Goal: Task Accomplishment & Management: Use online tool/utility

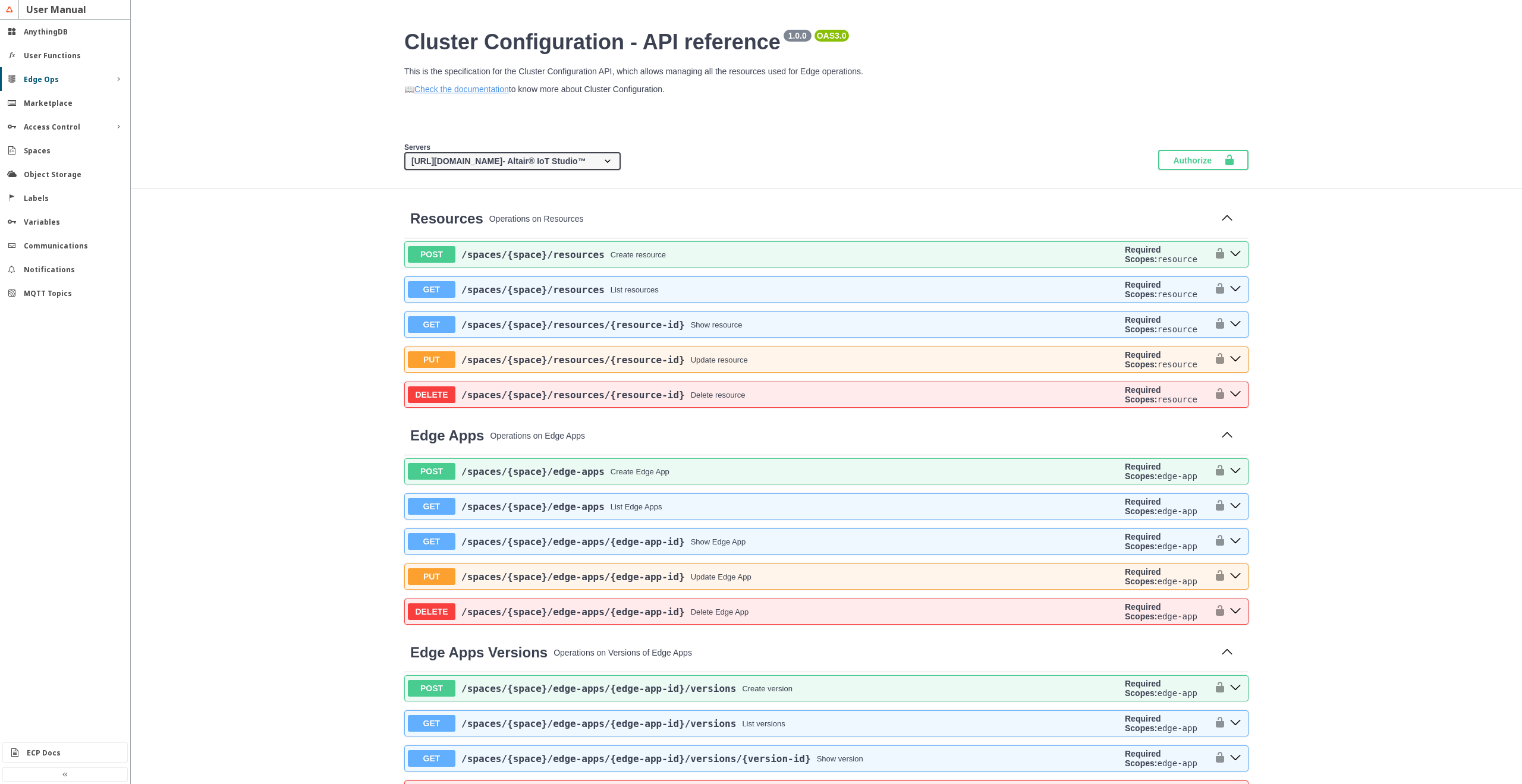
click at [76, 129] on div "Access Control" at bounding box center [65, 127] width 83 height 10
click at [77, 81] on div "Edge Ops" at bounding box center [65, 80] width 83 height 10
click at [0, 0] on slot "Installer Images" at bounding box center [0, 0] width 0 height 0
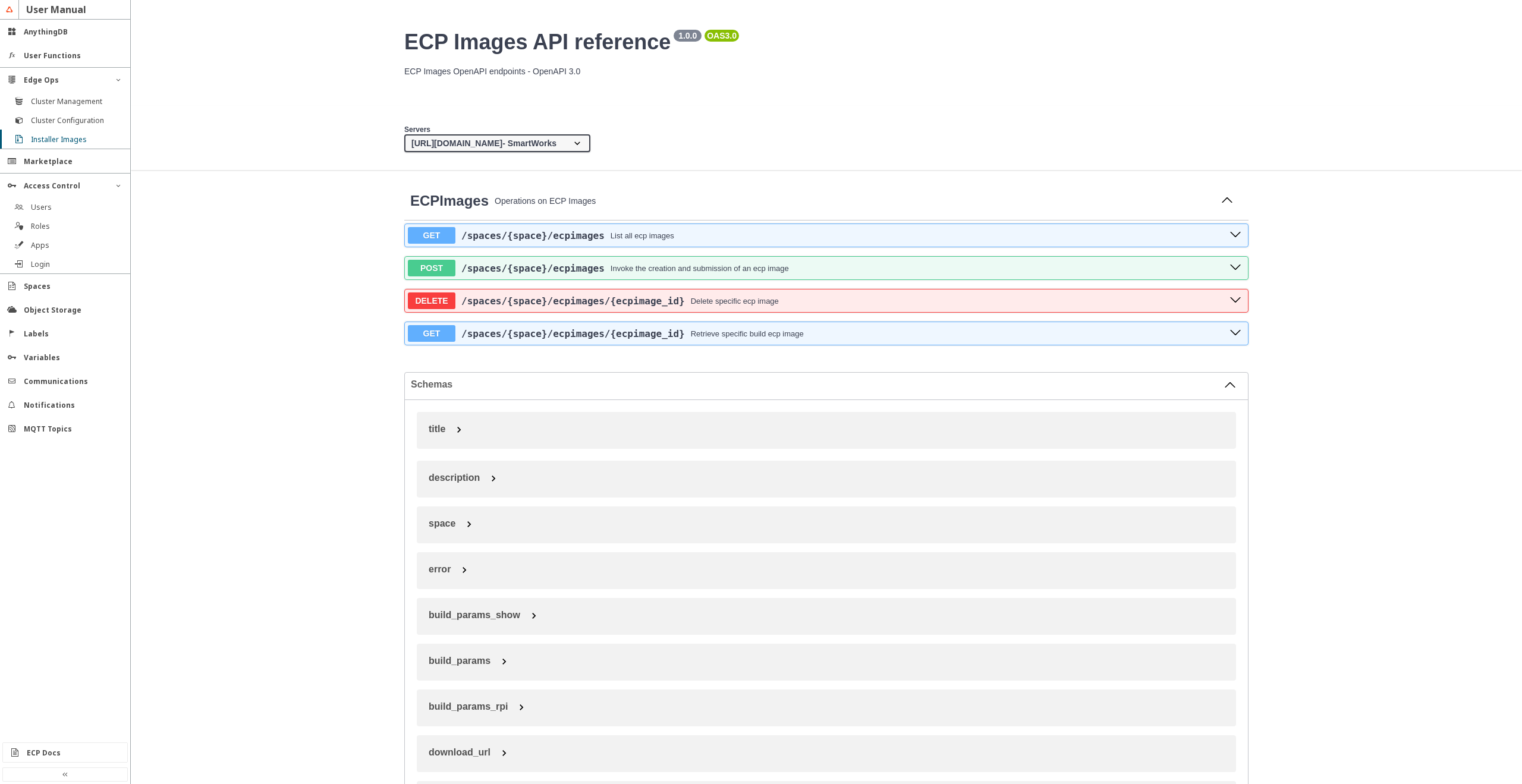
click at [0, 0] on slot "Cluster Configuration" at bounding box center [0, 0] width 0 height 0
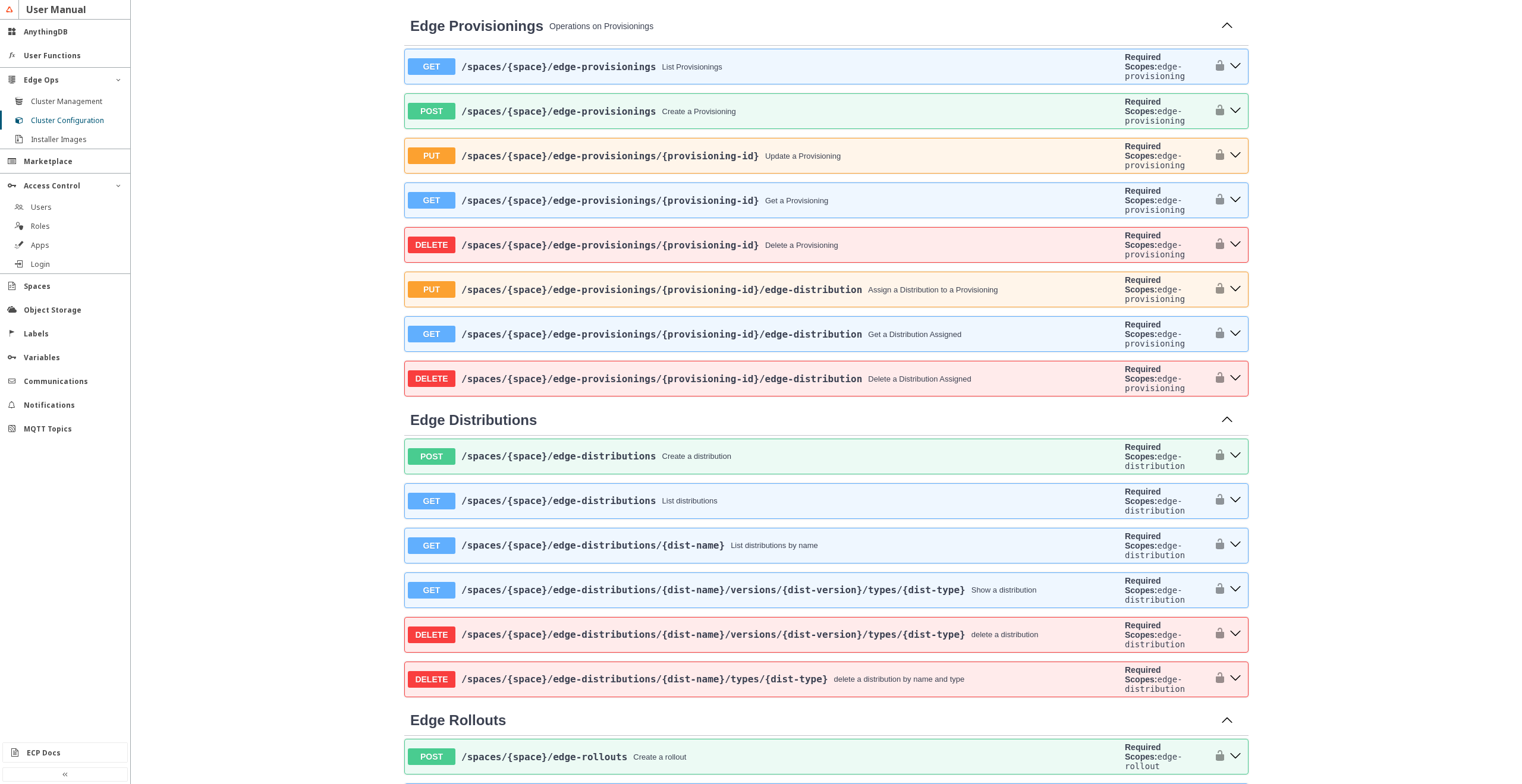
scroll to position [1070, 0]
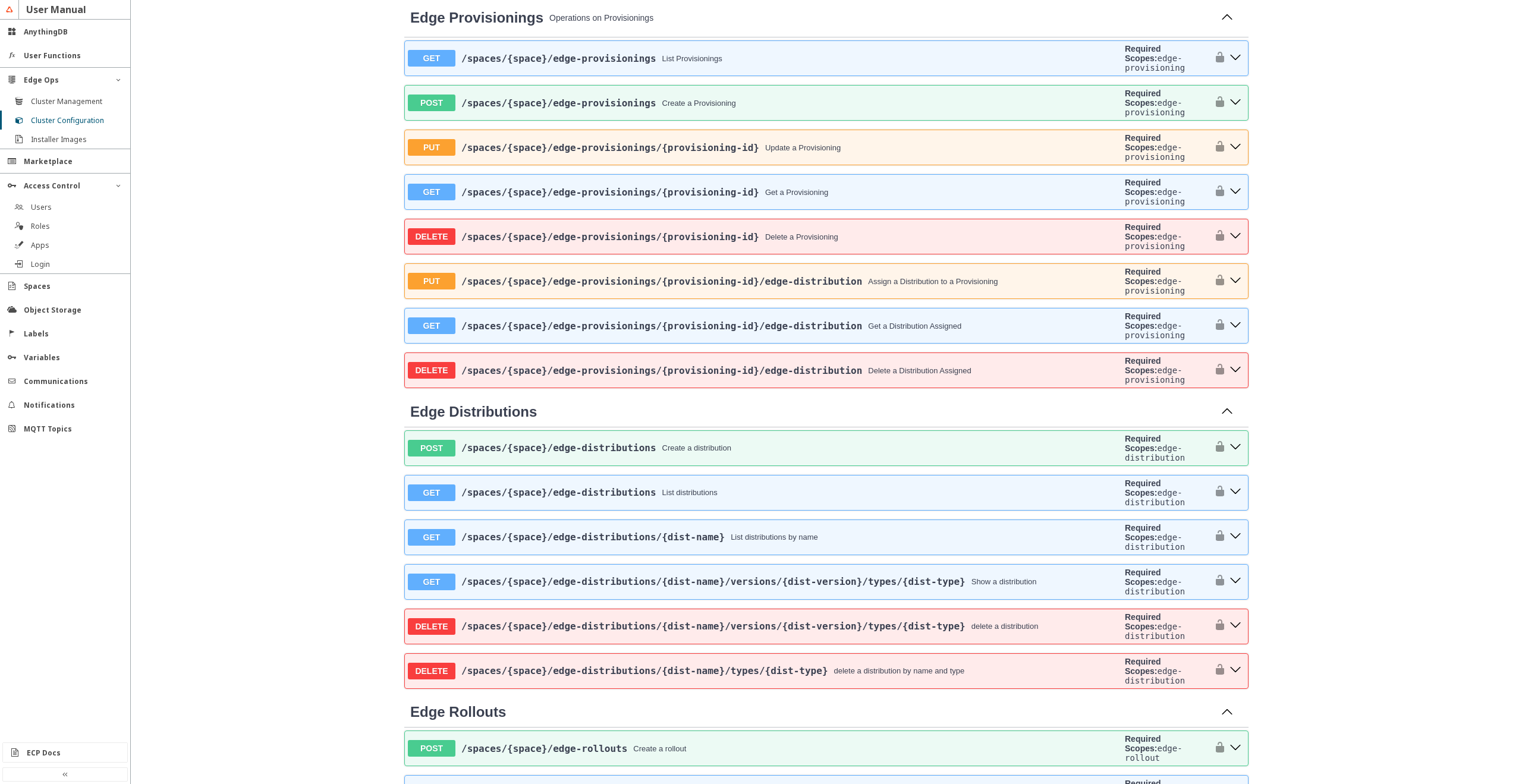
click at [0, 0] on slot "Cluster Management" at bounding box center [0, 0] width 0 height 0
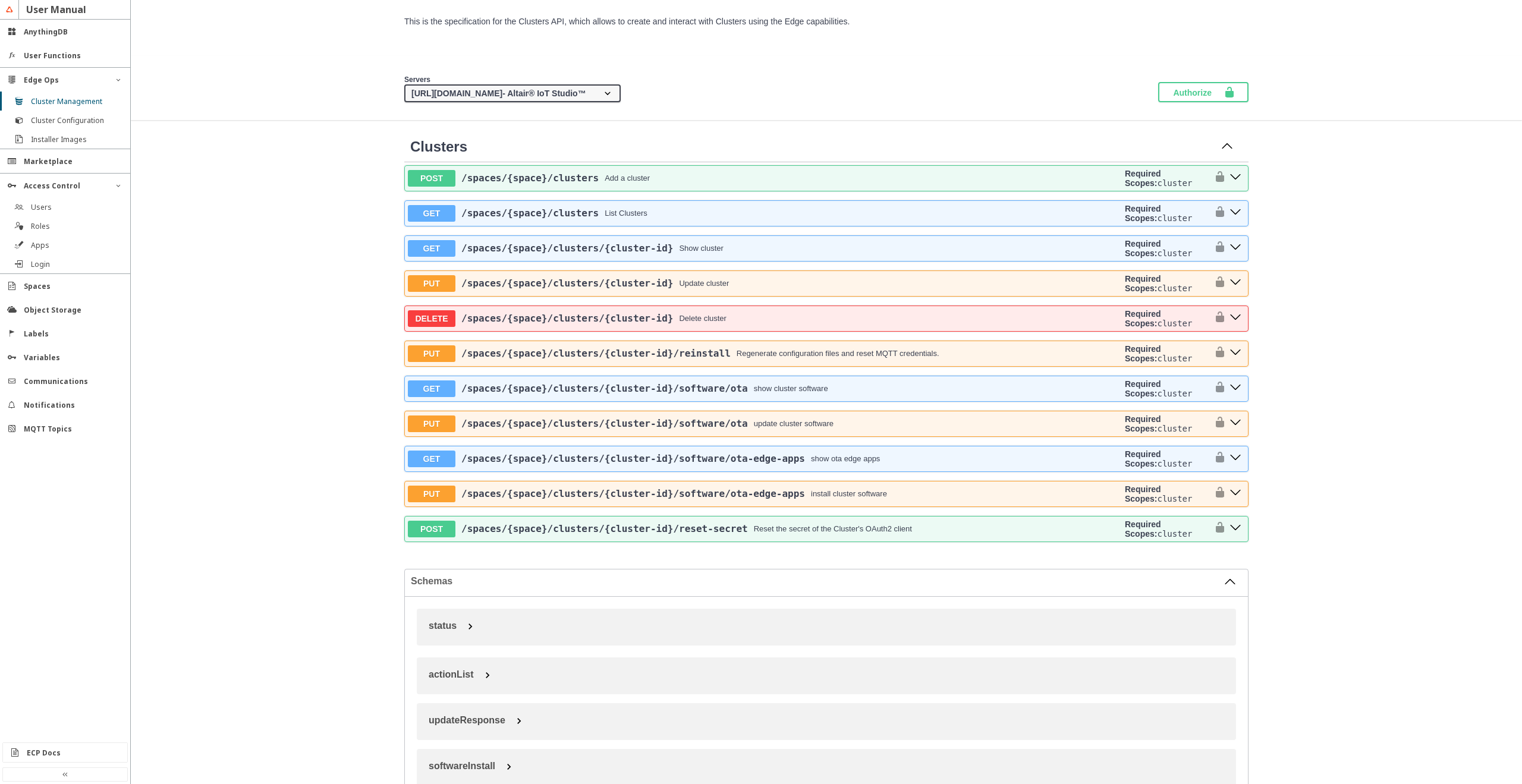
scroll to position [71, 0]
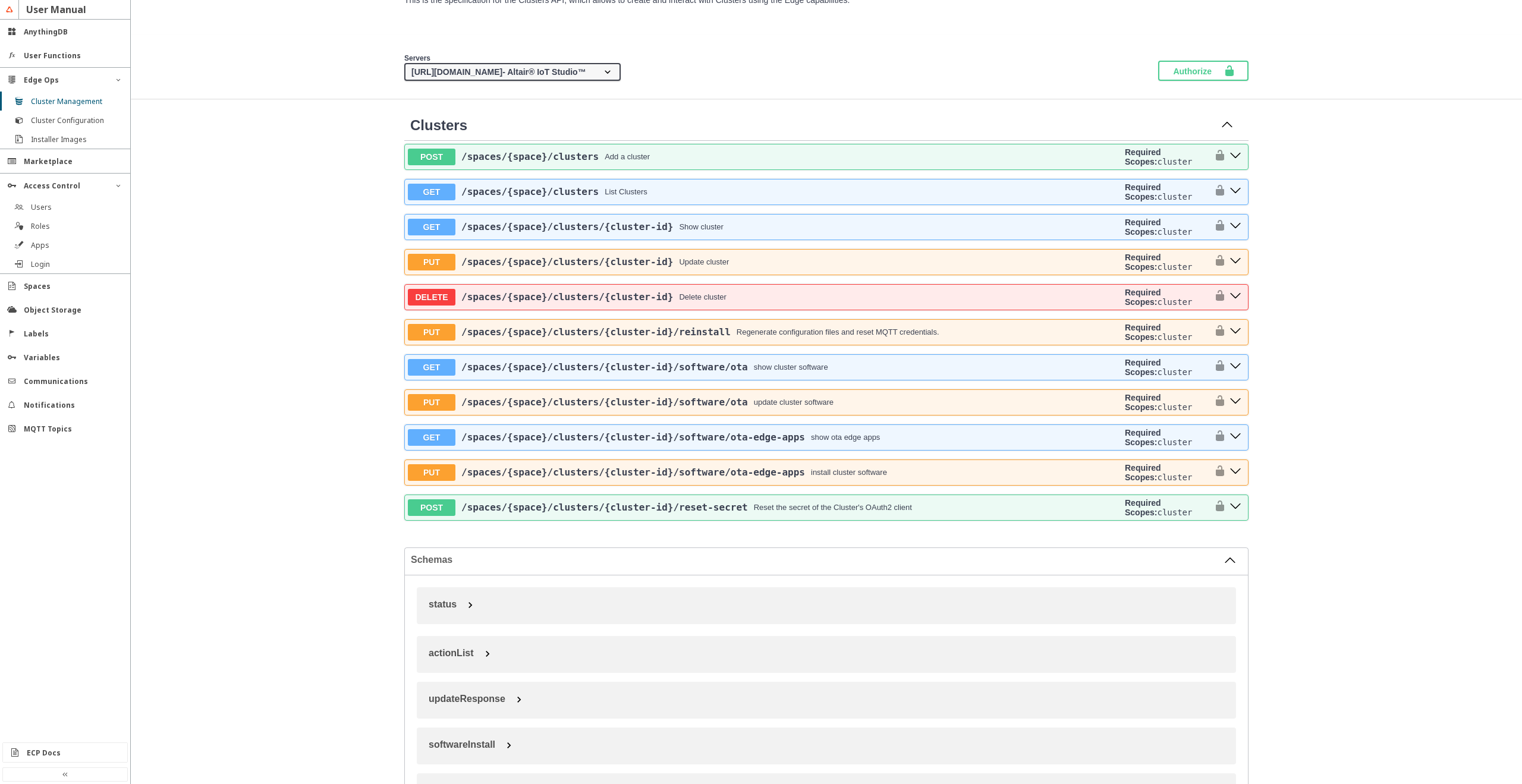
click at [0, 0] on slot "ECP Docs" at bounding box center [0, 0] width 0 height 0
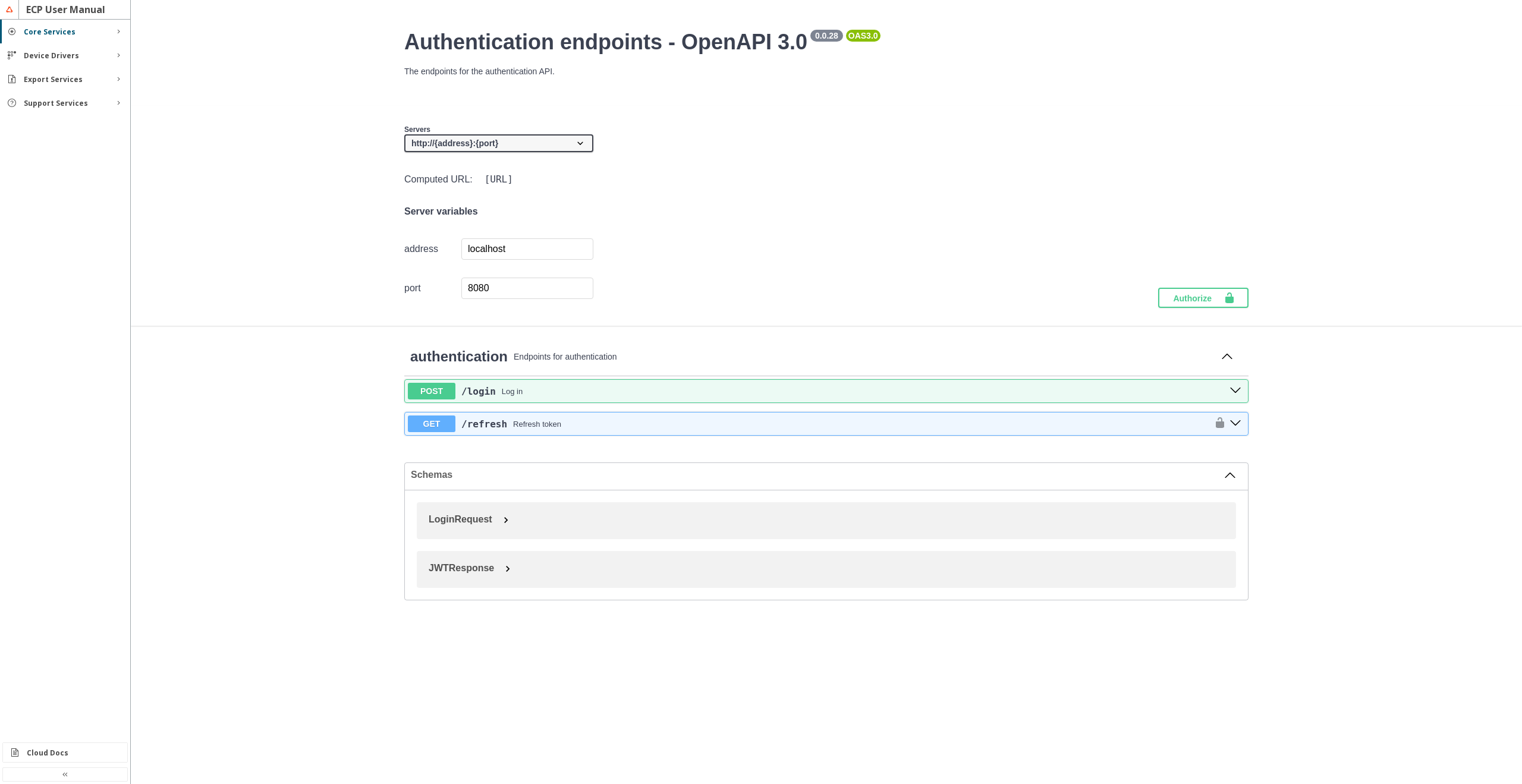
click at [91, 61] on div "Device Drivers" at bounding box center [65, 55] width 130 height 24
click at [0, 0] on slot "Export Services" at bounding box center [0, 0] width 0 height 0
click at [0, 0] on slot "Support Services" at bounding box center [0, 0] width 0 height 0
click at [74, 35] on div "Core Services" at bounding box center [65, 32] width 83 height 10
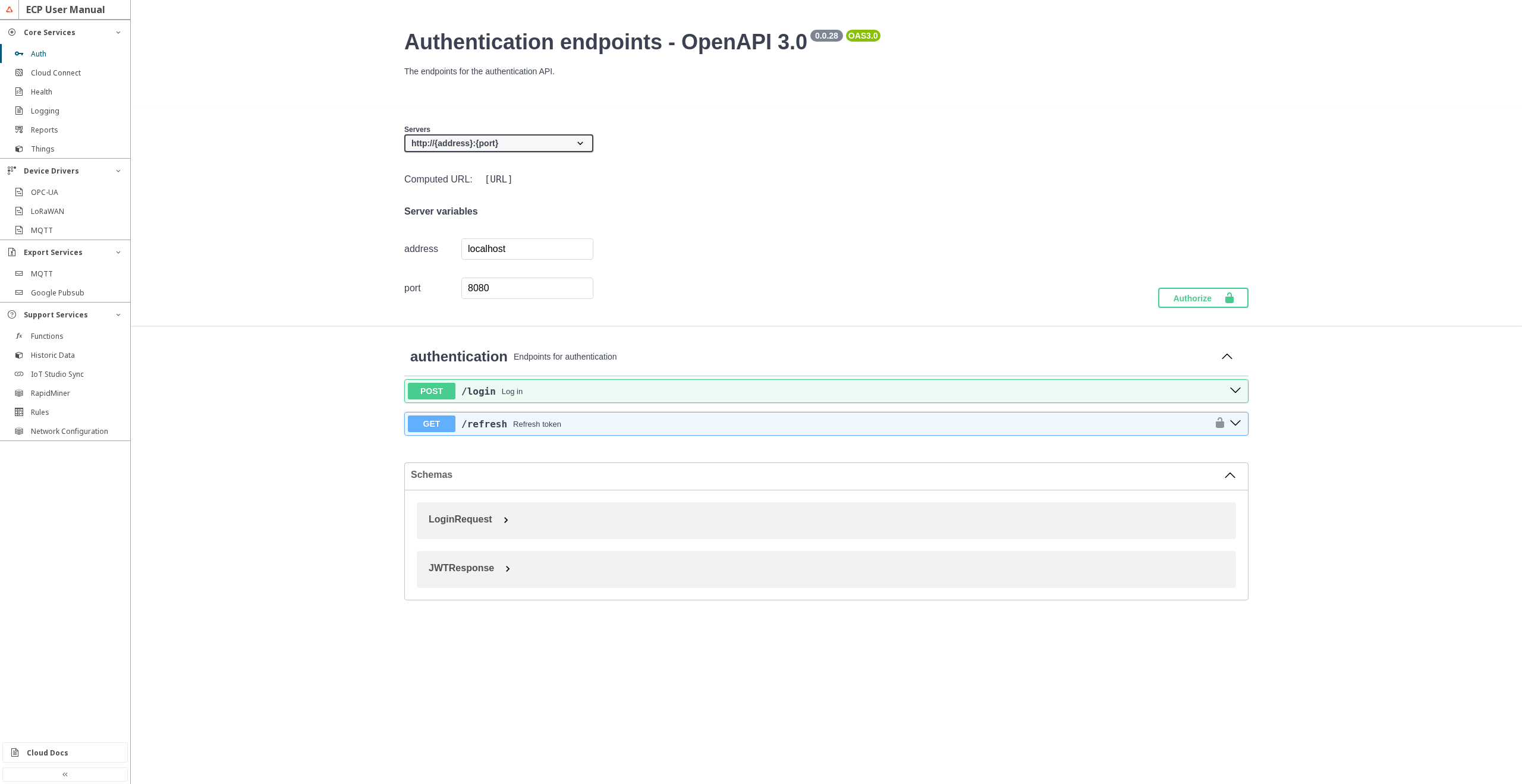
click at [77, 132] on div "Reports" at bounding box center [70, 130] width 78 height 10
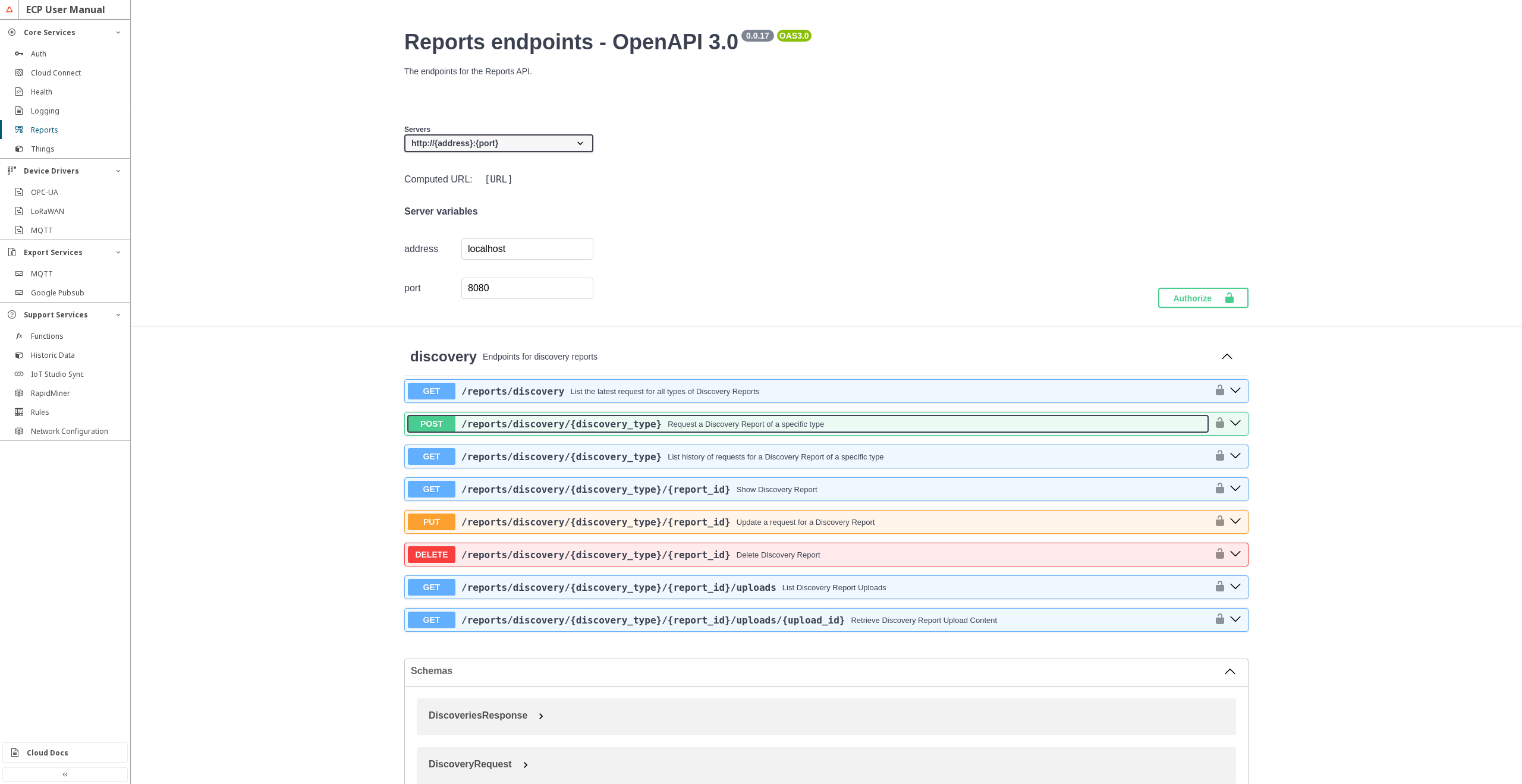
click at [736, 427] on div "Request a Discovery Report of a specific type" at bounding box center [746, 424] width 156 height 9
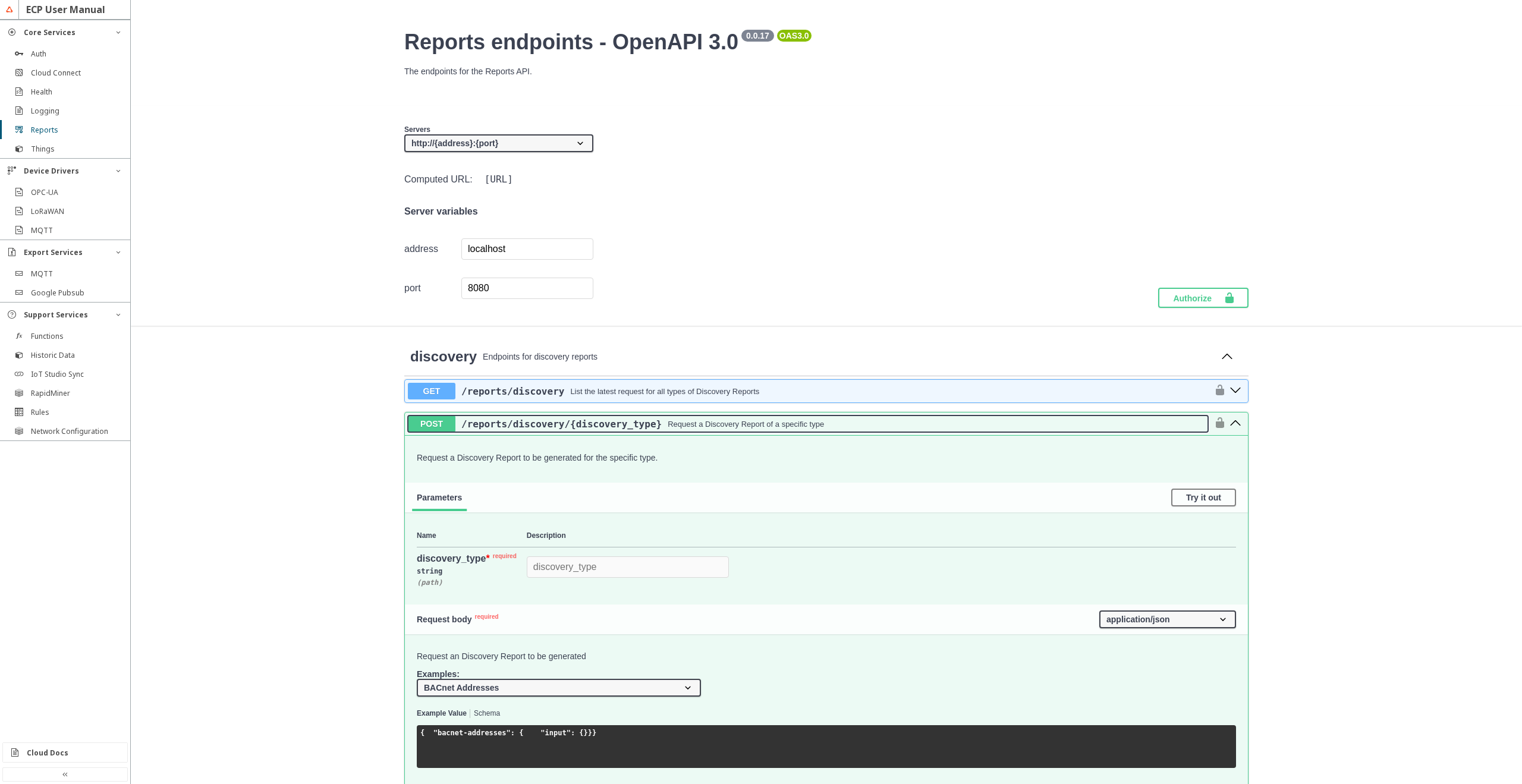
click at [736, 427] on div "Request a Discovery Report of a specific type" at bounding box center [746, 424] width 156 height 9
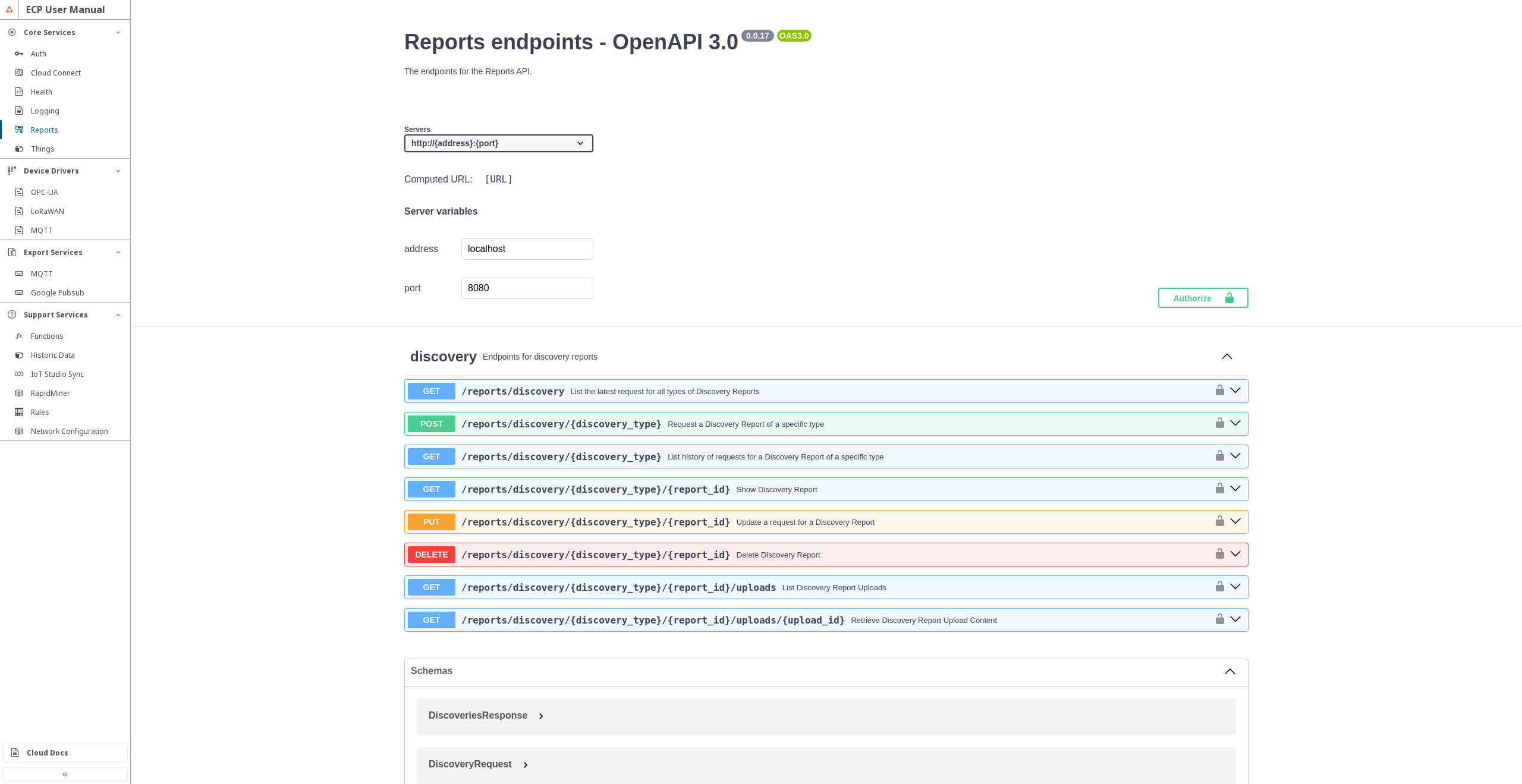
click at [530, 428] on span "/reports /discovery /{discovery_type}" at bounding box center [561, 424] width 200 height 11
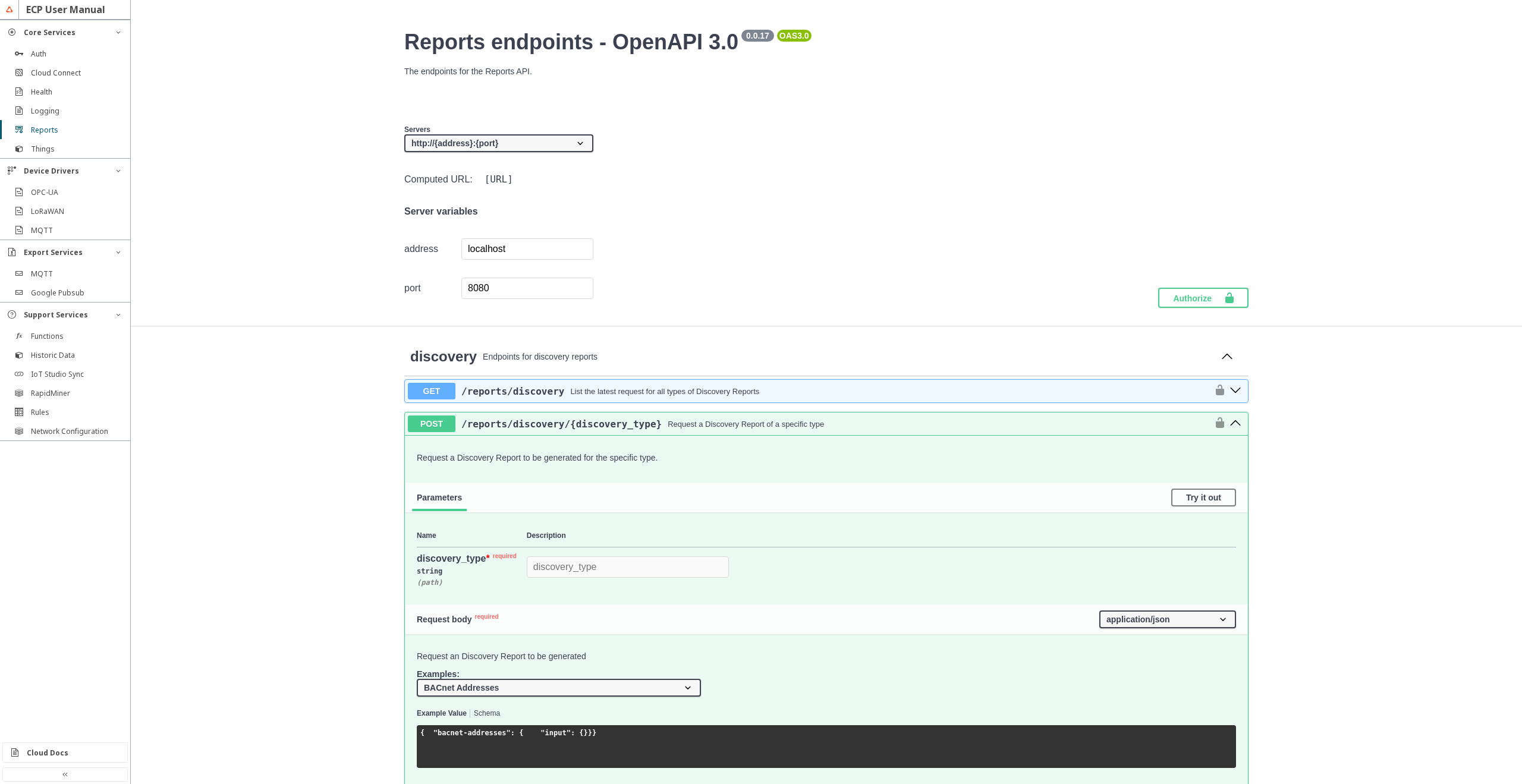
scroll to position [214, 0]
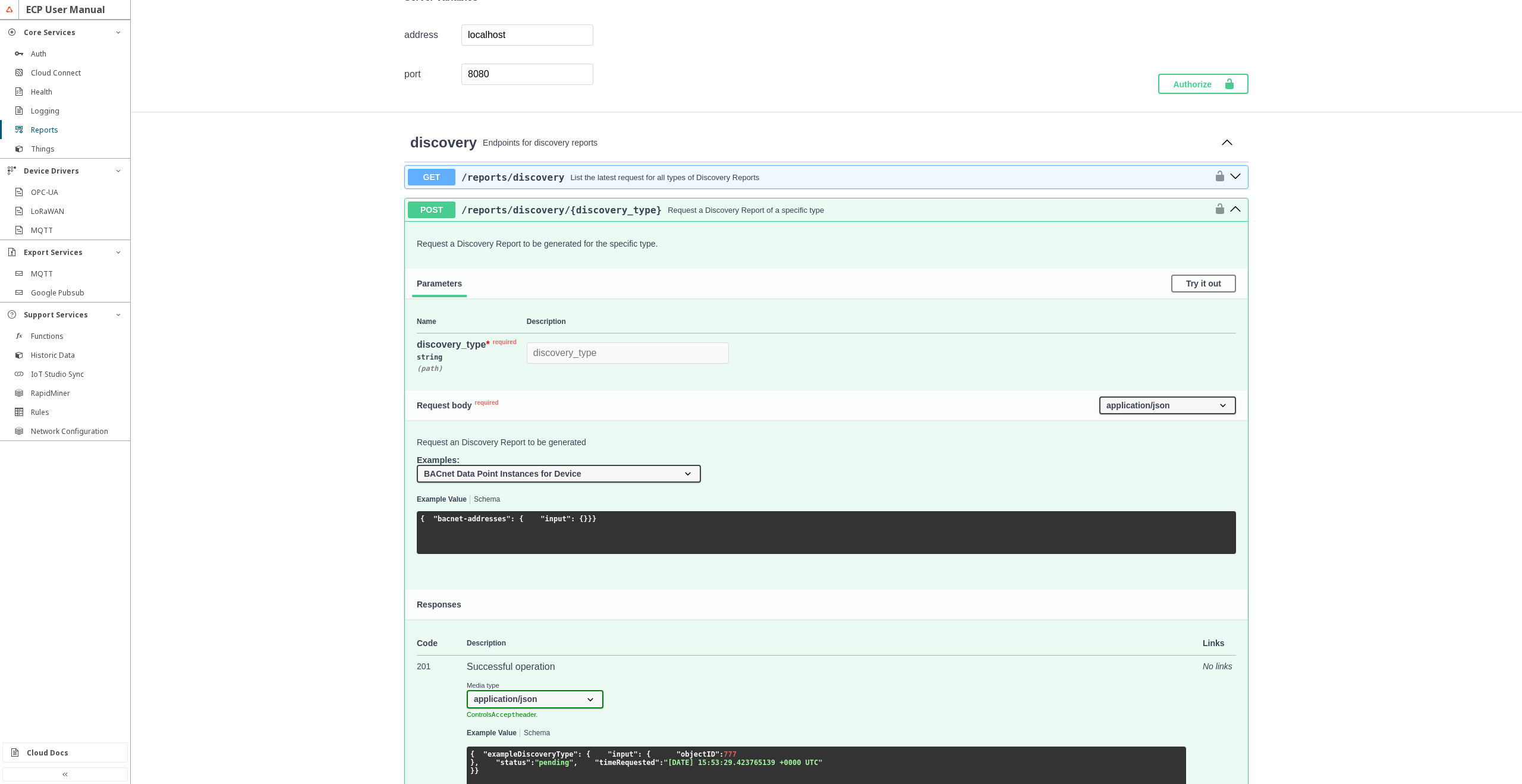
click at [417, 465] on select "BACnet Addresses BACnet Data Point Instances for Device OPC-UA Find Servers usi…" at bounding box center [559, 474] width 284 height 18
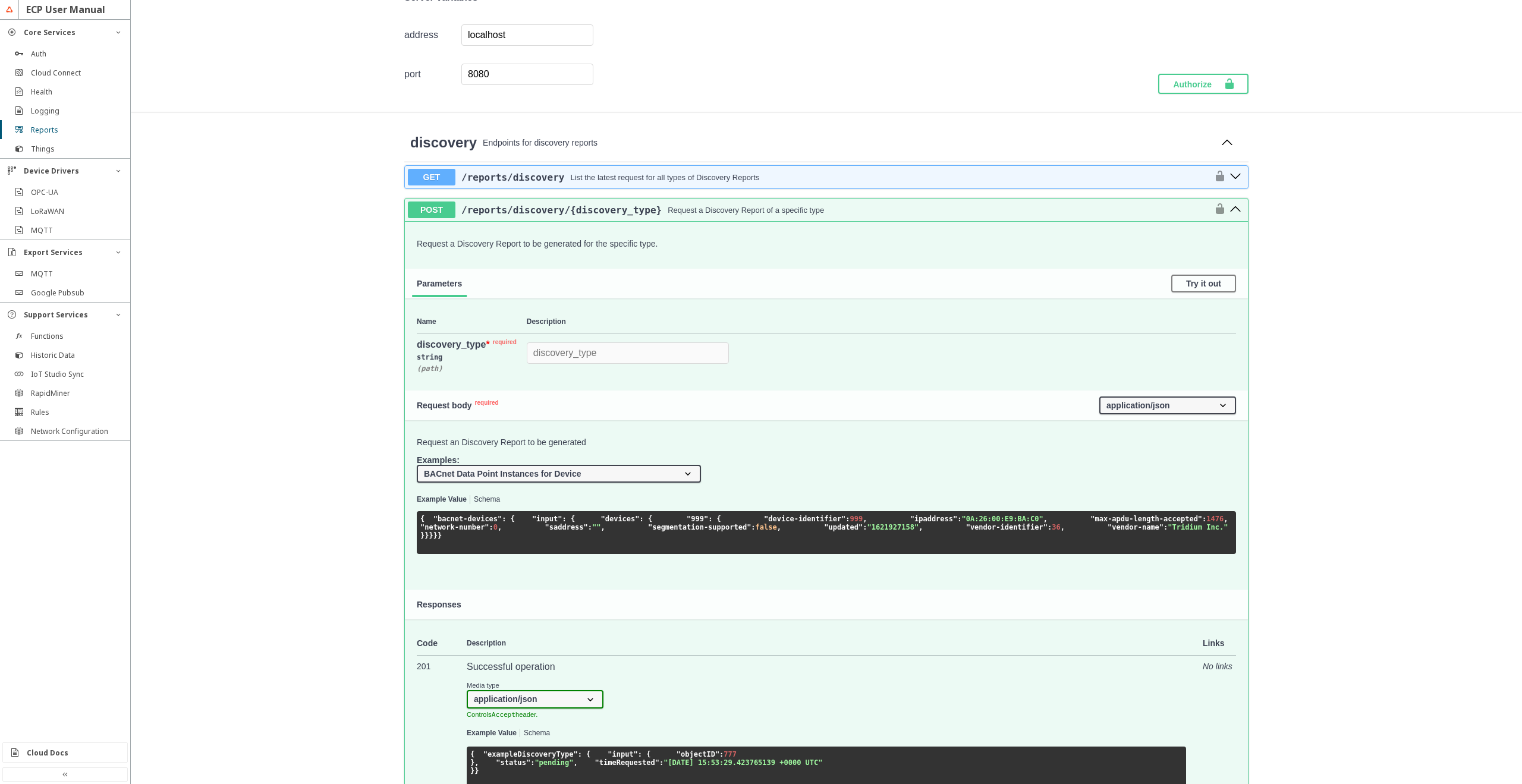
select select "bacnet_addresses"
click at [417, 465] on select "BACnet Addresses BACnet Data Point Instances for Device OPC-UA Find Servers usi…" at bounding box center [559, 474] width 284 height 18
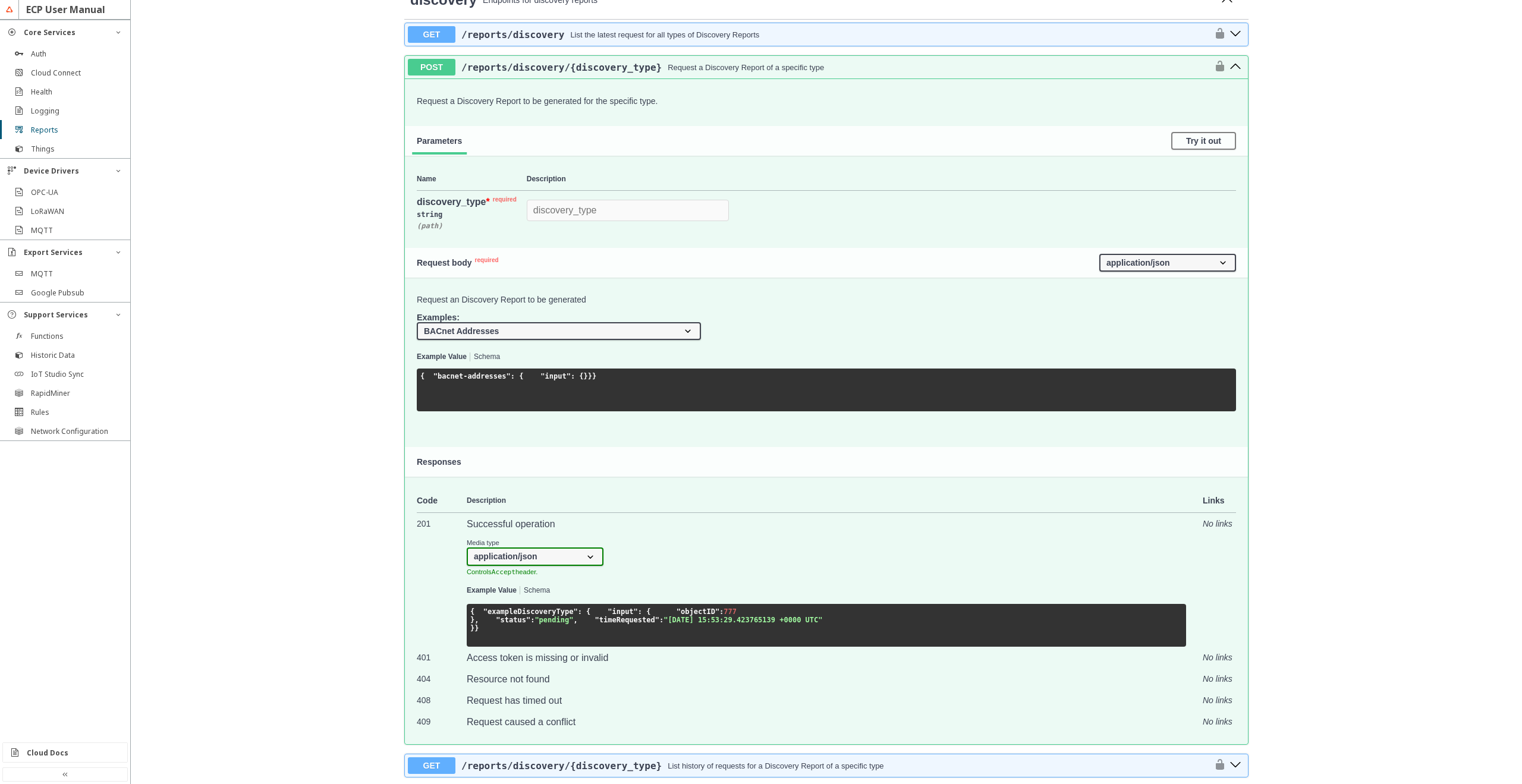
scroll to position [499, 0]
